Goal: Task Accomplishment & Management: Use online tool/utility

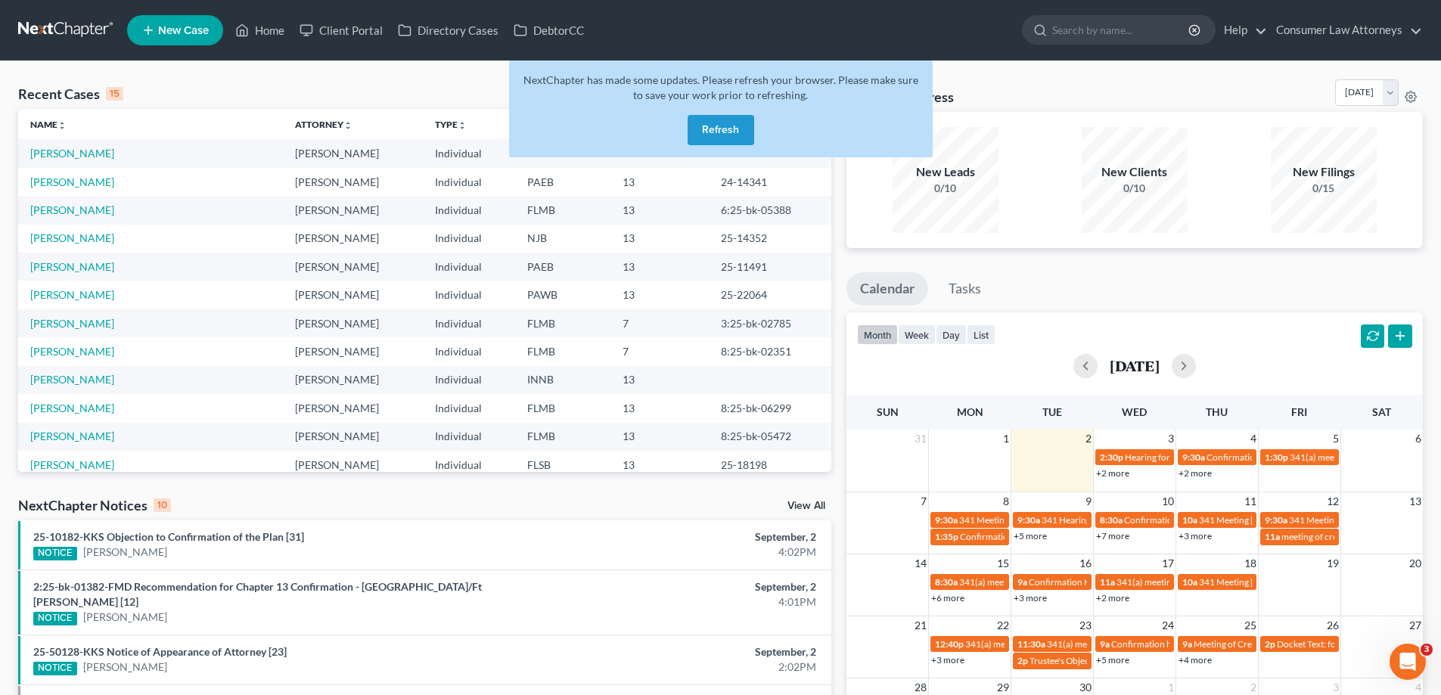
click at [720, 132] on button "Refresh" at bounding box center [721, 130] width 67 height 30
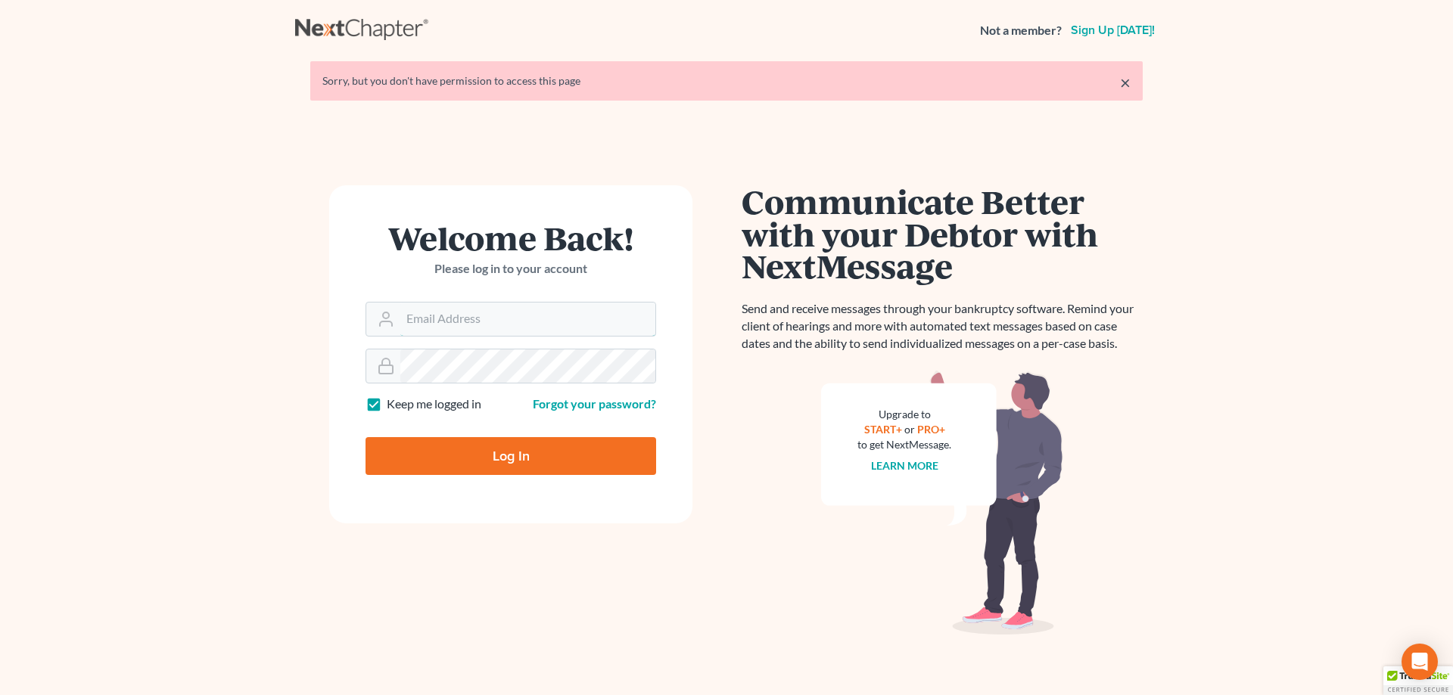
type input "[EMAIL_ADDRESS][DOMAIN_NAME]"
click at [514, 459] on input "Log In" at bounding box center [510, 456] width 291 height 38
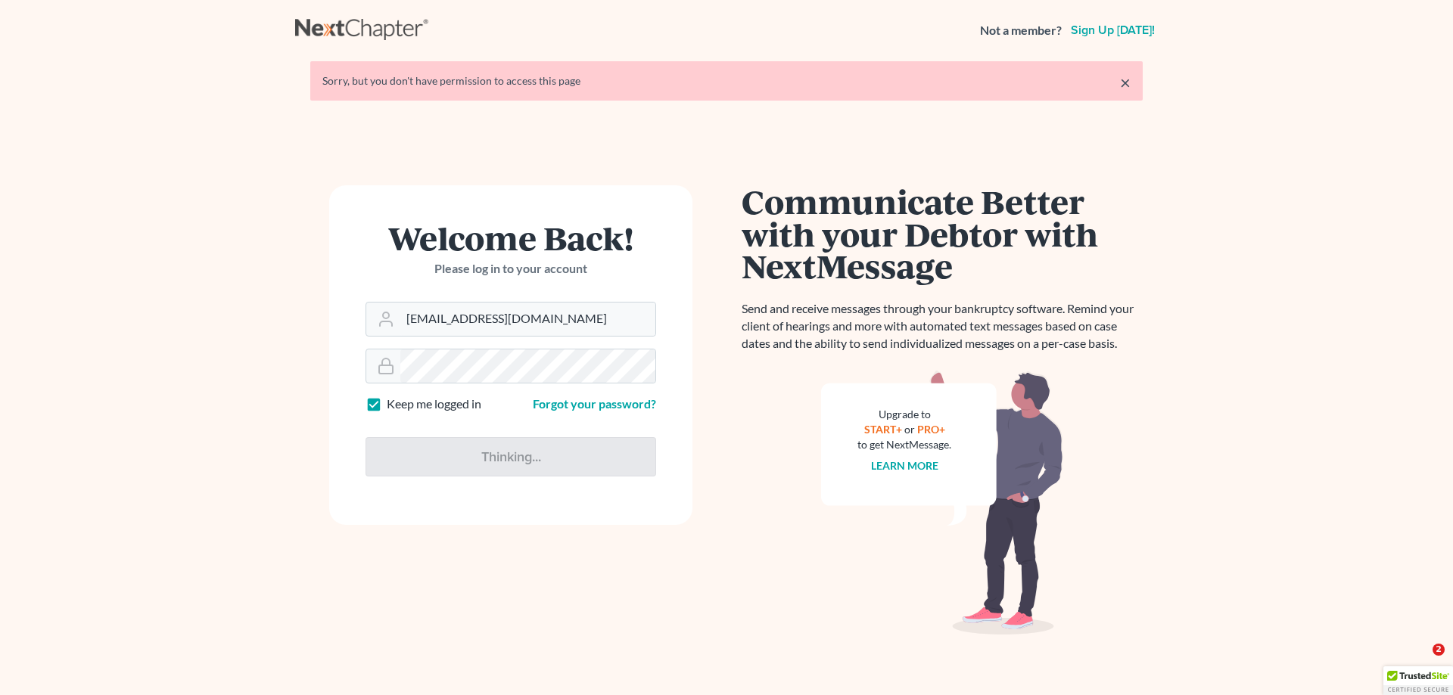
type input "Thinking..."
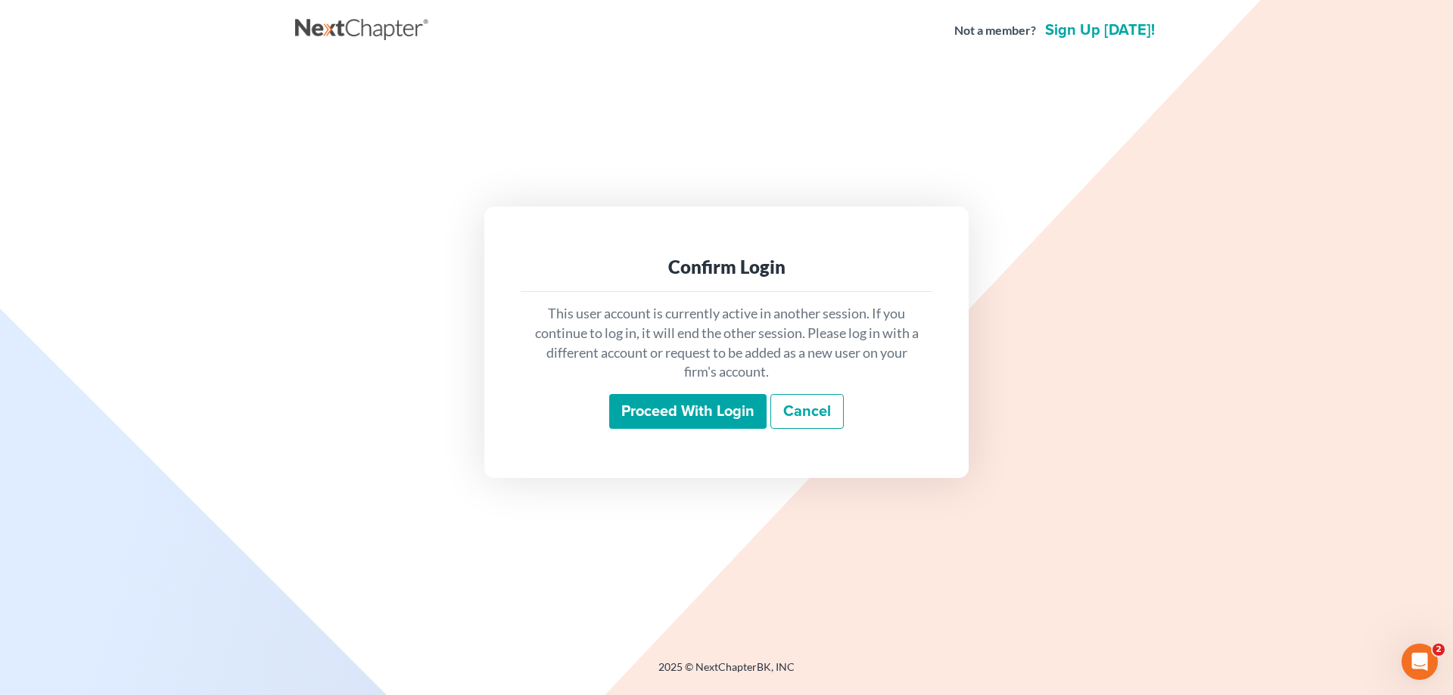
click at [692, 418] on input "Proceed with login" at bounding box center [687, 411] width 157 height 35
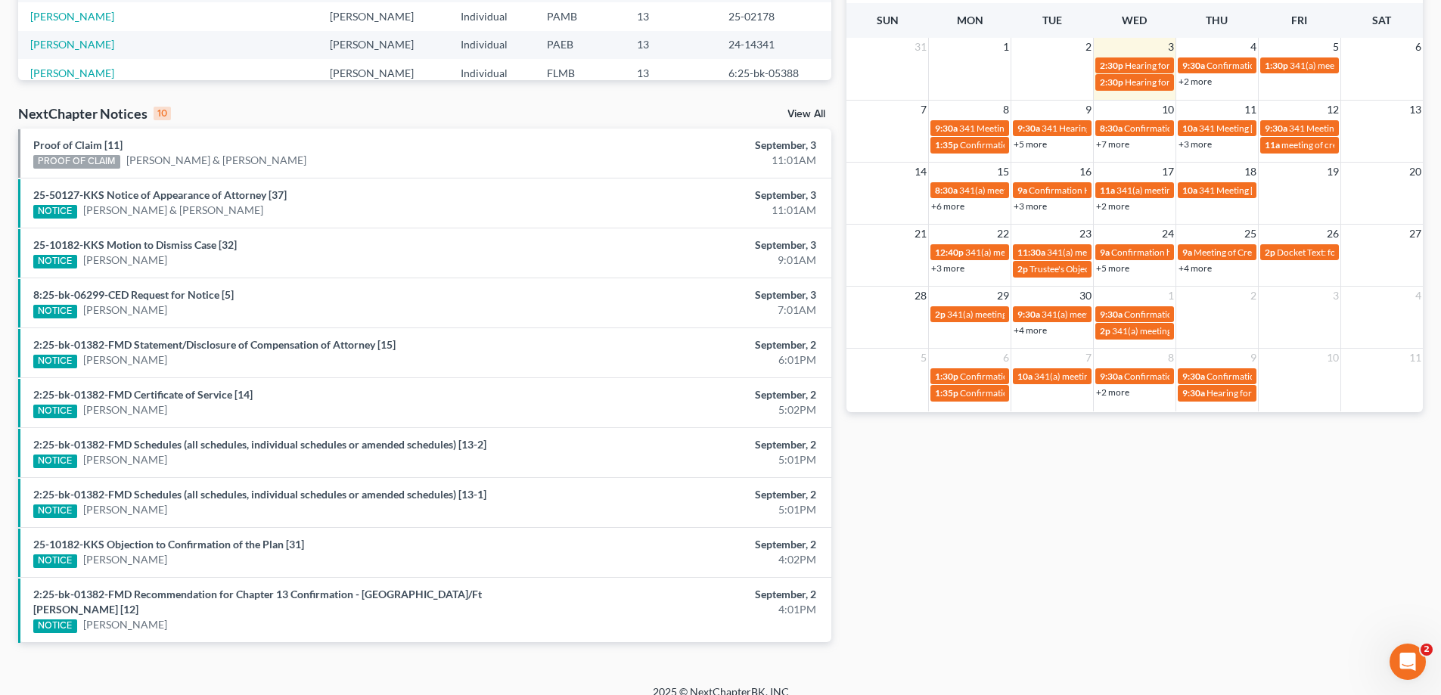
scroll to position [393, 0]
